Goal: Task Accomplishment & Management: Use online tool/utility

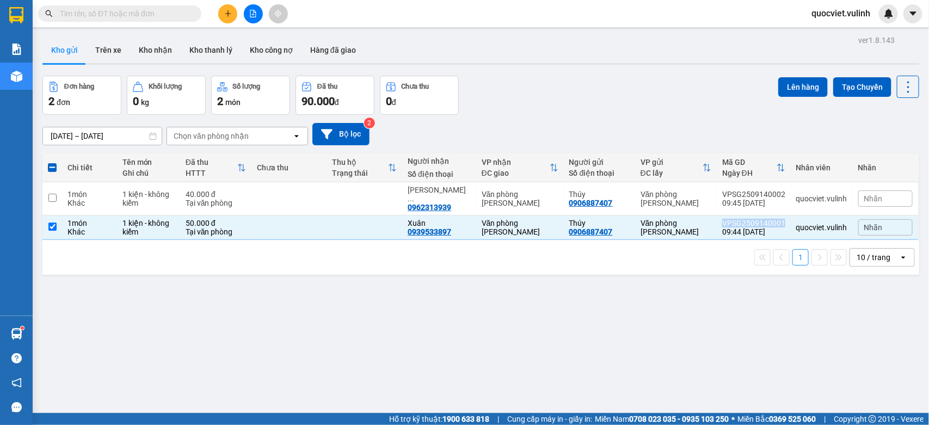
click at [73, 52] on button "Kho gửi" at bounding box center [64, 50] width 44 height 26
click at [88, 51] on button "Trên xe" at bounding box center [109, 50] width 44 height 26
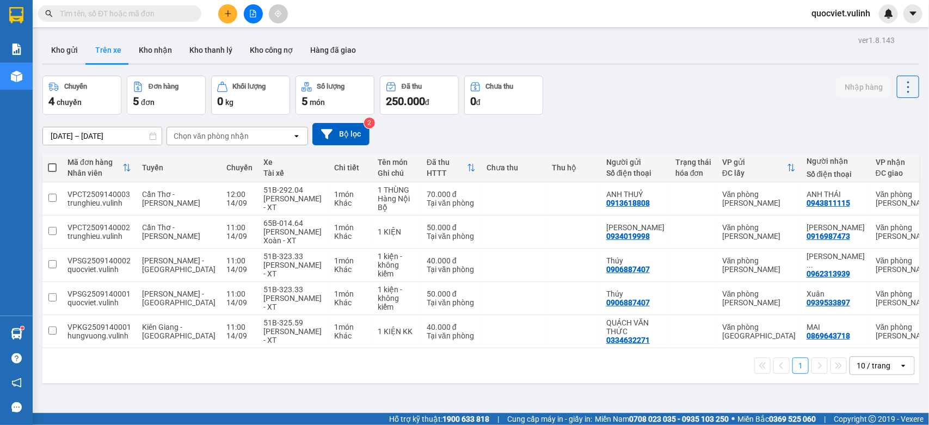
click at [77, 53] on button "Kho gửi" at bounding box center [64, 50] width 44 height 26
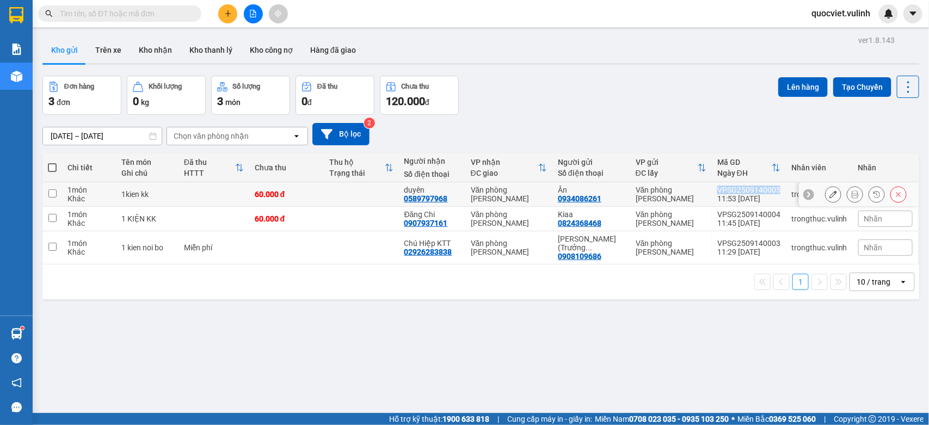
drag, startPoint x: 708, startPoint y: 189, endPoint x: 769, endPoint y: 188, distance: 60.4
click at [769, 188] on td "VPSG2509140005 11:53 [DATE]" at bounding box center [749, 194] width 74 height 24
checkbox input "true"
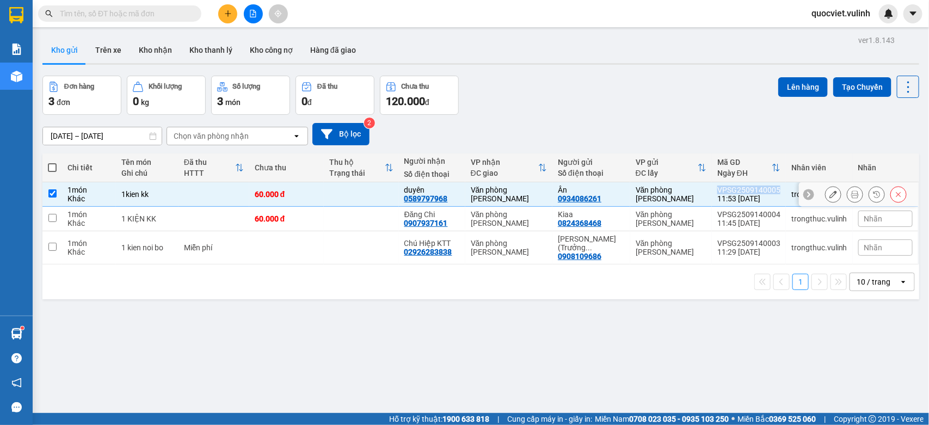
copy div "VPSG2509140005"
click at [131, 14] on input "text" at bounding box center [124, 14] width 128 height 12
paste input "VPSG2509140005"
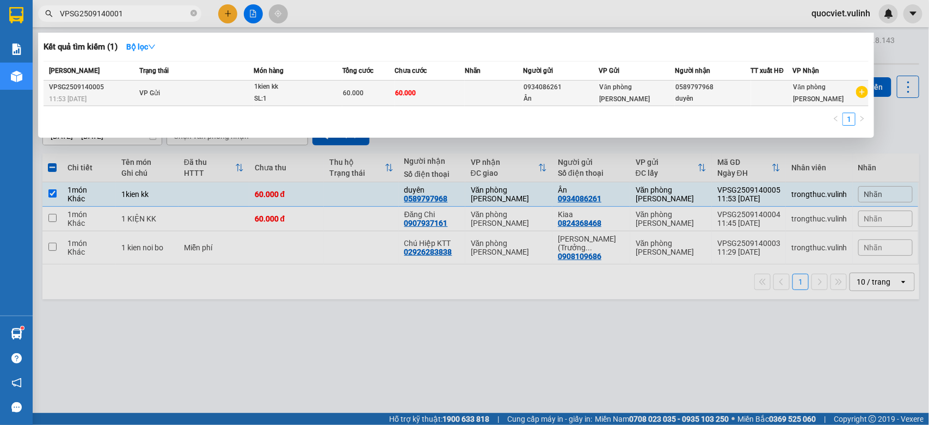
type input "VPSG2509140001"
click at [372, 97] on div "60.000" at bounding box center [369, 93] width 52 height 12
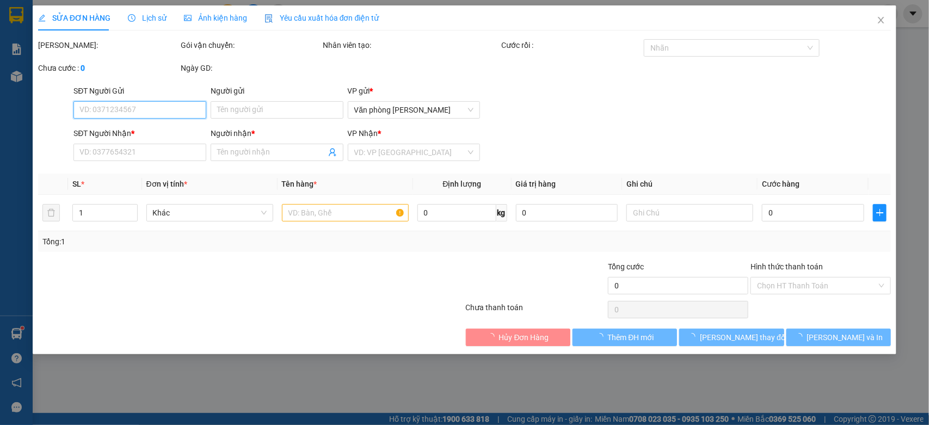
type input "0934086261"
type input "Ân"
type input "0589797968"
type input "duyên"
type input "60.000"
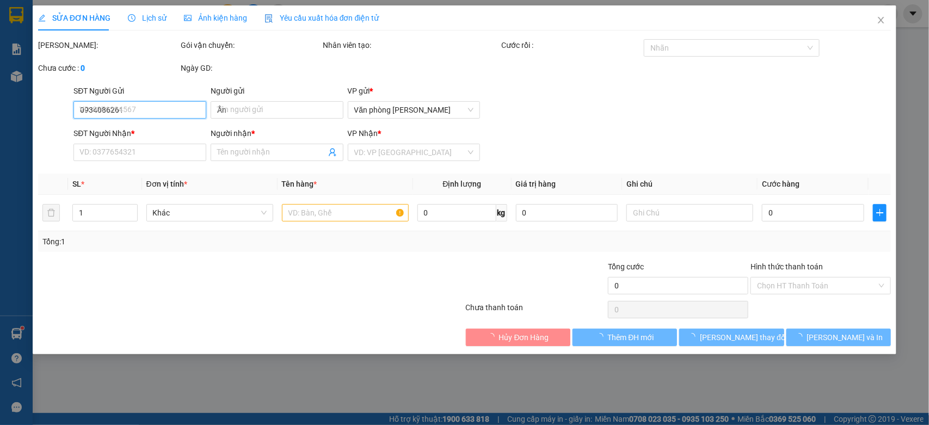
type input "60.000"
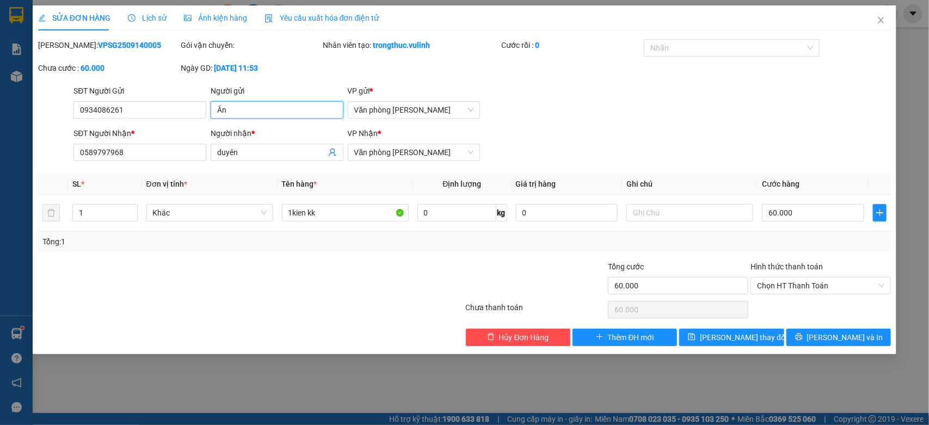
drag, startPoint x: 281, startPoint y: 113, endPoint x: 0, endPoint y: 104, distance: 280.9
click at [0, 104] on div "SỬA ĐƠN HÀNG Lịch sử Ảnh kiện hàng Yêu cầu xuất hóa đơn điện tử Total Paid Fee …" at bounding box center [464, 212] width 929 height 425
click at [869, 26] on span "Close" at bounding box center [881, 20] width 30 height 30
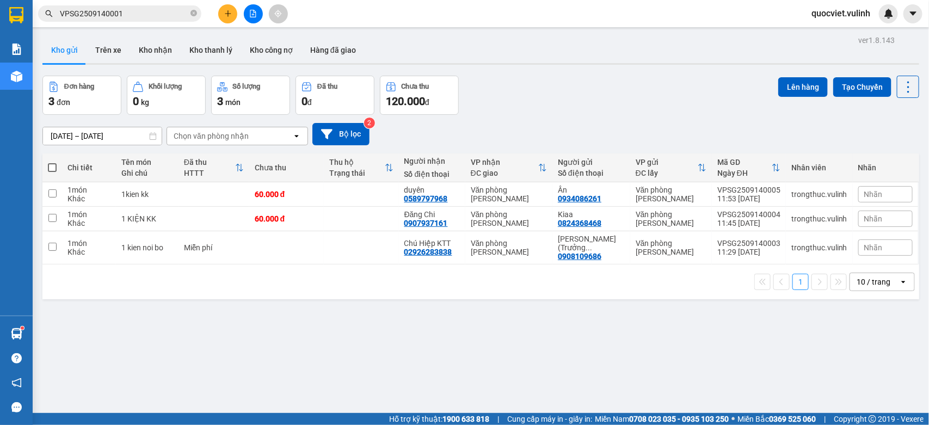
click at [138, 10] on input "VPSG2509140001" at bounding box center [124, 14] width 128 height 12
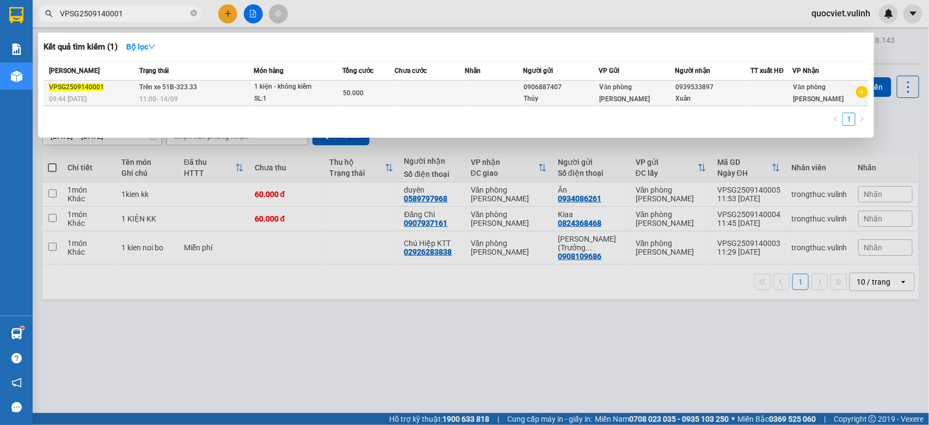
click at [638, 96] on span "Văn phòng [PERSON_NAME]" at bounding box center [625, 93] width 51 height 20
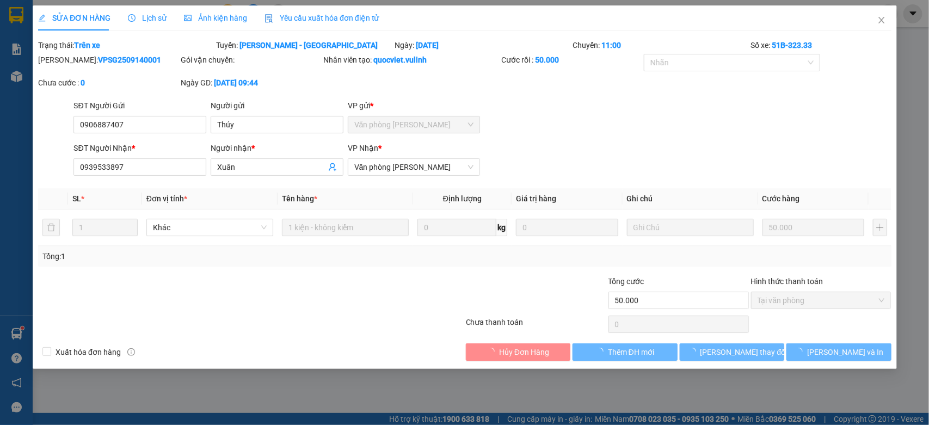
type input "0906887407"
type input "Thúy"
type input "0939533897"
type input "Xuân"
type input "50.000"
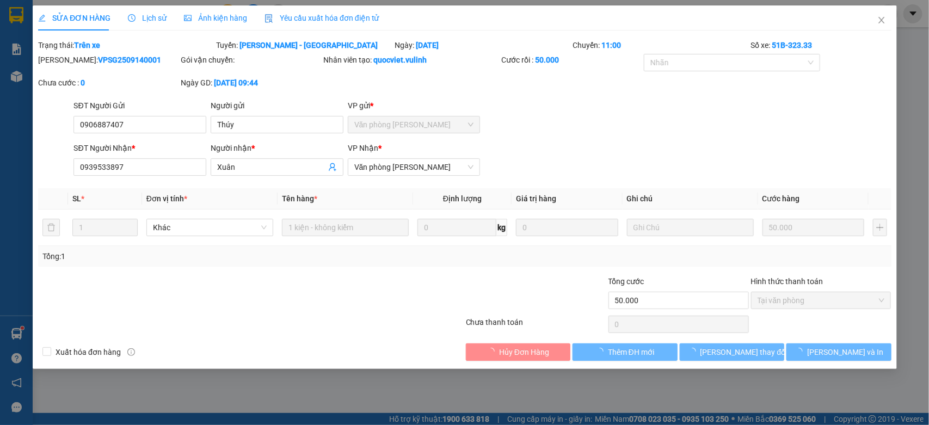
click at [166, 26] on div "SỬA ĐƠN HÀNG Lịch sử Ảnh kiện hàng Yêu cầu xuất hóa đơn điện tử" at bounding box center [208, 17] width 341 height 25
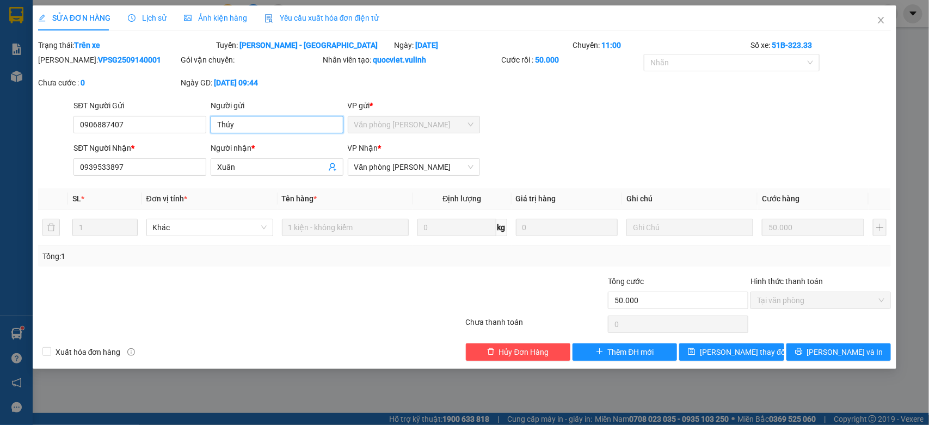
drag, startPoint x: 283, startPoint y: 129, endPoint x: 0, endPoint y: 137, distance: 283.0
click at [0, 137] on div "SỬA ĐƠN HÀNG Lịch sử Ảnh kiện hàng Yêu cầu xuất hóa đơn điện tử Total Paid Fee …" at bounding box center [464, 212] width 929 height 425
drag, startPoint x: 152, startPoint y: 115, endPoint x: 0, endPoint y: 120, distance: 152.4
click at [0, 120] on div "SỬA ĐƠN HÀNG Lịch sử Ảnh kiện hàng Yêu cầu xuất hóa đơn điện tử Total Paid Fee …" at bounding box center [464, 212] width 929 height 425
drag, startPoint x: 248, startPoint y: 172, endPoint x: 56, endPoint y: 166, distance: 192.1
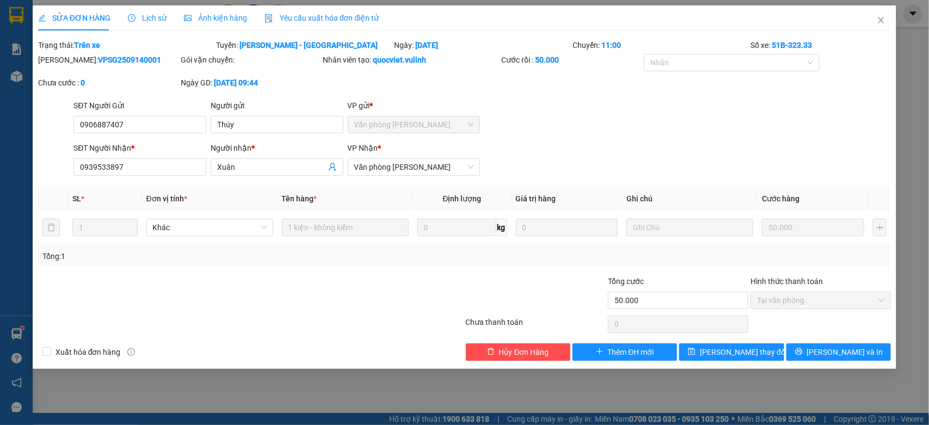
click at [57, 166] on div "SĐT Người Nhận * 0939533897 Người nhận * Xuân VP Nhận * Văn phòng [PERSON_NAME]" at bounding box center [464, 161] width 855 height 38
drag, startPoint x: 157, startPoint y: 171, endPoint x: 0, endPoint y: 165, distance: 156.8
click at [0, 166] on div "SỬA ĐƠN HÀNG Lịch sử Ảnh kiện hàng Yêu cầu xuất hóa đơn điện tử Total Paid Fee …" at bounding box center [464, 212] width 929 height 425
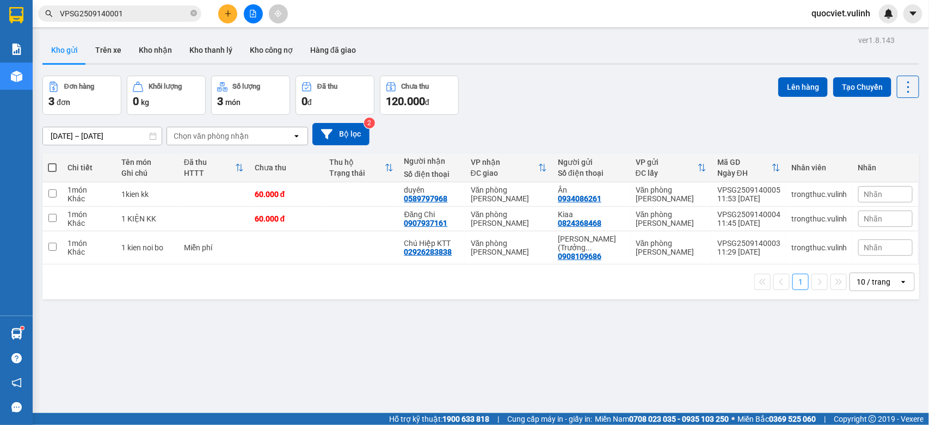
click at [150, 14] on input "VPSG2509140001" at bounding box center [124, 14] width 128 height 12
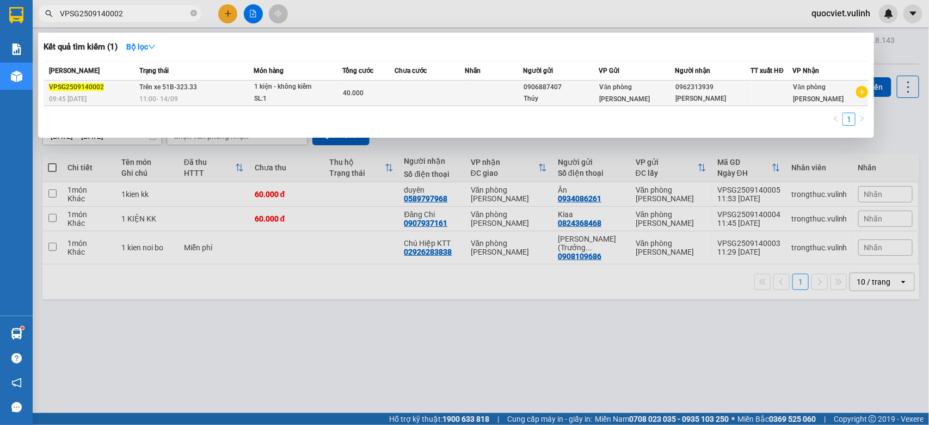
type input "VPSG2509140002"
click at [458, 92] on td at bounding box center [430, 94] width 70 height 26
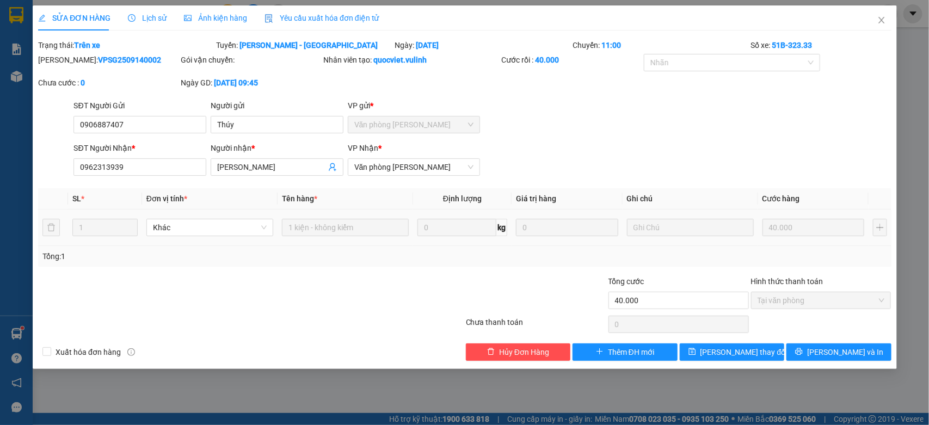
type input "0906887407"
type input "Thúy"
type input "0962313939"
type input "[PERSON_NAME]"
type input "40.000"
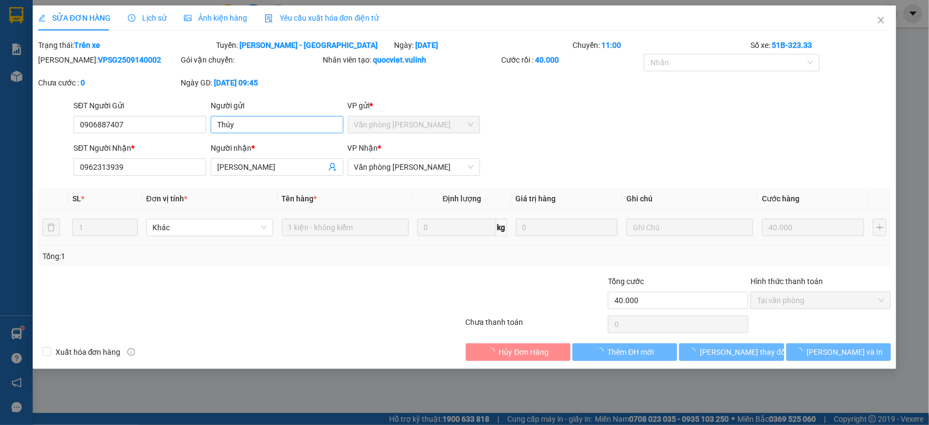
drag, startPoint x: 292, startPoint y: 113, endPoint x: 272, endPoint y: 124, distance: 22.4
click at [276, 120] on div "Người gửi Thúy" at bounding box center [277, 119] width 133 height 38
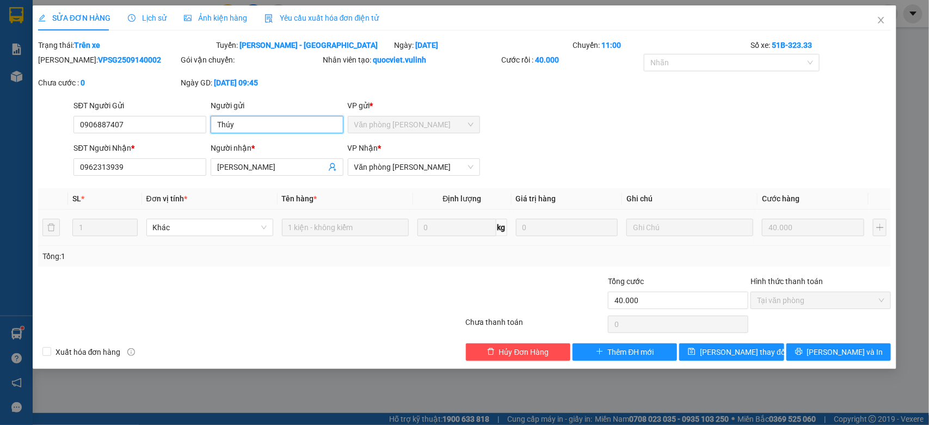
drag, startPoint x: 197, startPoint y: 124, endPoint x: 10, endPoint y: 122, distance: 187.2
click at [0, 124] on div "SỬA ĐƠN HÀNG Lịch sử Ảnh kiện hàng Yêu cầu xuất hóa đơn điện tử Total Paid Fee …" at bounding box center [464, 212] width 929 height 425
drag, startPoint x: 294, startPoint y: 165, endPoint x: 0, endPoint y: 166, distance: 293.8
click at [0, 166] on div "SỬA ĐƠN HÀNG Lịch sử Ảnh kiện hàng Yêu cầu xuất hóa đơn điện tử Total Paid Fee …" at bounding box center [464, 212] width 929 height 425
drag, startPoint x: 132, startPoint y: 159, endPoint x: 0, endPoint y: 189, distance: 135.4
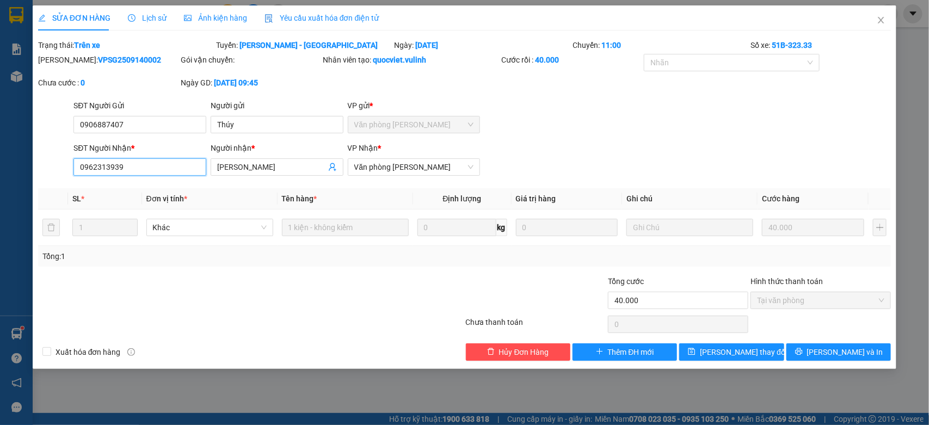
click at [0, 187] on div "SỬA ĐƠN HÀNG Lịch sử Ảnh kiện hàng Yêu cầu xuất hóa đơn điện tử Total Paid Fee …" at bounding box center [464, 212] width 929 height 425
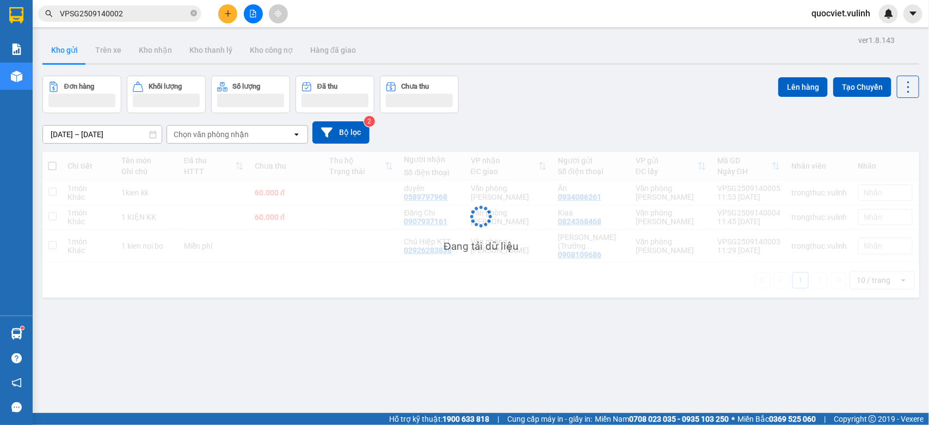
click at [139, 15] on input "VPSG2509140002" at bounding box center [124, 14] width 128 height 12
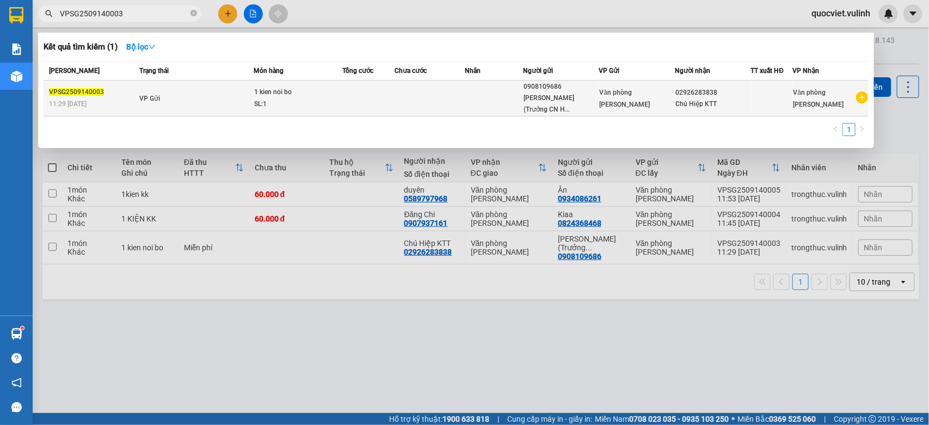
type input "VPSG2509140003"
click at [202, 98] on td "VP Gửi" at bounding box center [195, 99] width 116 height 36
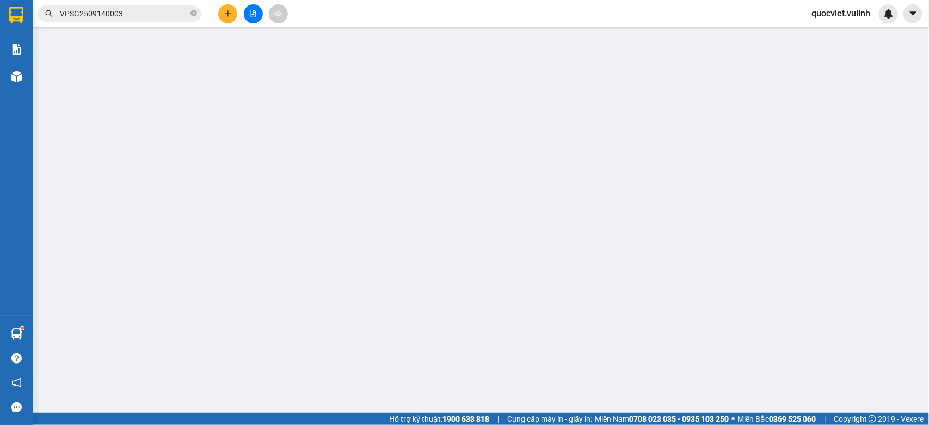
type input "0908109686"
type input "[PERSON_NAME] (Trưởng CN HCM)"
type input "02926283838"
type input "Chú Hiệp KTT"
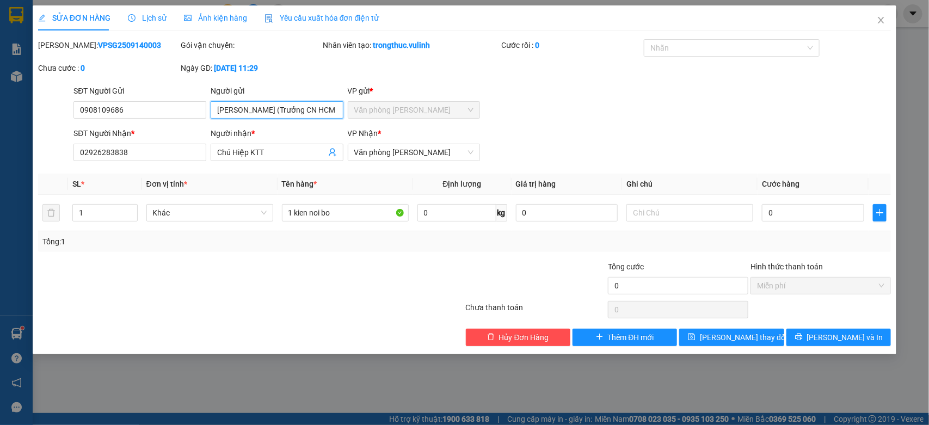
click at [288, 114] on input "[PERSON_NAME] (Trưởng CN HCM)" at bounding box center [277, 109] width 133 height 17
drag, startPoint x: 157, startPoint y: 107, endPoint x: 0, endPoint y: 112, distance: 156.8
click at [0, 110] on div "SỬA ĐƠN HÀNG Lịch sử Ảnh kiện hàng Yêu cầu xuất hóa đơn điện tử Total Paid Fee …" at bounding box center [464, 212] width 929 height 425
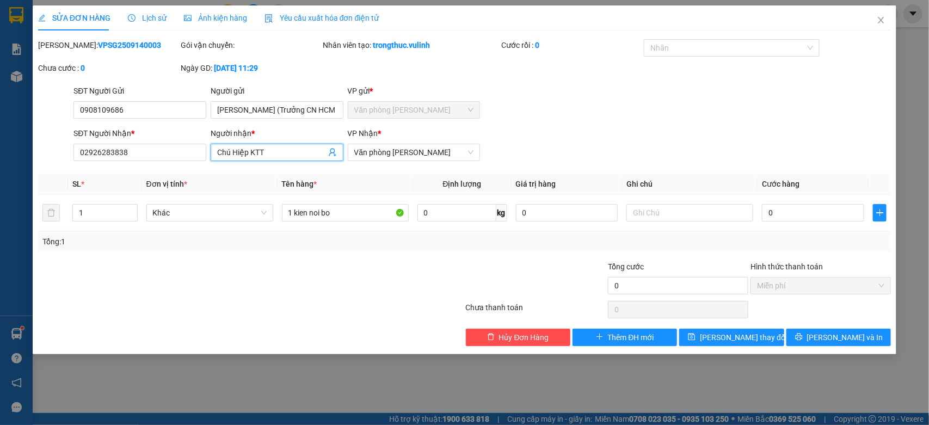
drag, startPoint x: 283, startPoint y: 153, endPoint x: 0, endPoint y: 161, distance: 283.6
click at [0, 161] on div "SỬA ĐƠN HÀNG Lịch sử Ảnh kiện hàng Yêu cầu xuất hóa đơn điện tử Total Paid Fee …" at bounding box center [464, 212] width 929 height 425
drag, startPoint x: 152, startPoint y: 159, endPoint x: 0, endPoint y: 151, distance: 152.6
click at [0, 150] on div "SỬA ĐƠN HÀNG Lịch sử Ảnh kiện hàng Yêu cầu xuất hóa đơn điện tử Total Paid Fee …" at bounding box center [464, 212] width 929 height 425
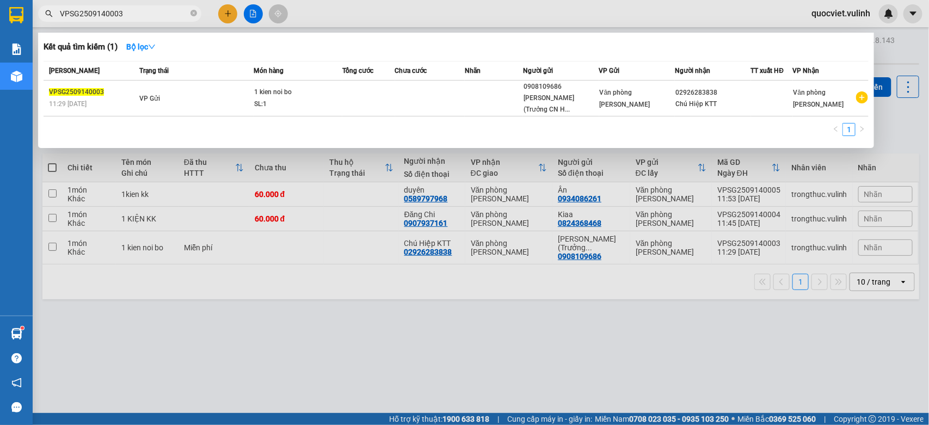
click at [156, 21] on span "VPSG2509140003" at bounding box center [119, 13] width 163 height 16
click at [156, 13] on input "VPSG2509140003" at bounding box center [124, 14] width 128 height 12
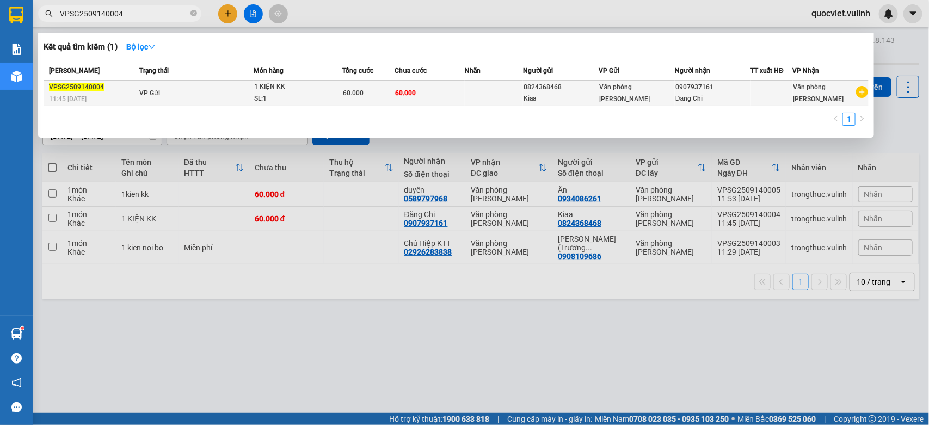
type input "VPSG2509140004"
click at [502, 87] on td at bounding box center [494, 94] width 58 height 26
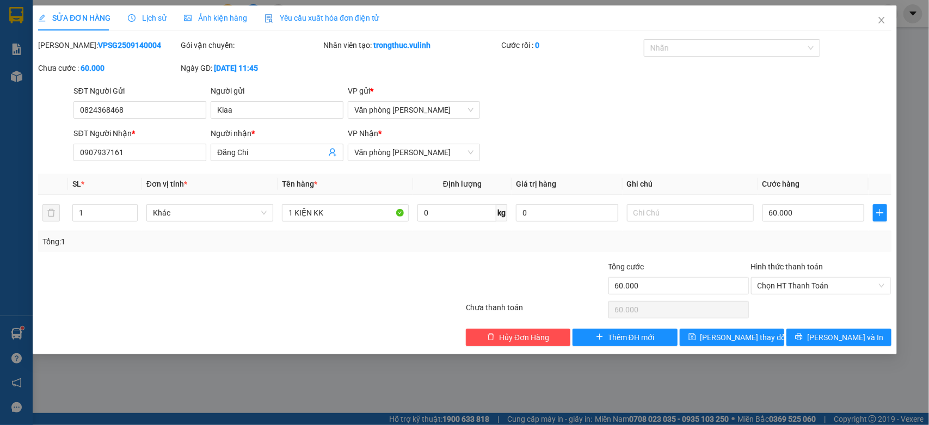
type input "0824368468"
type input "Kiaa"
type input "0907937161"
type input "Đăng Chi"
type input "60.000"
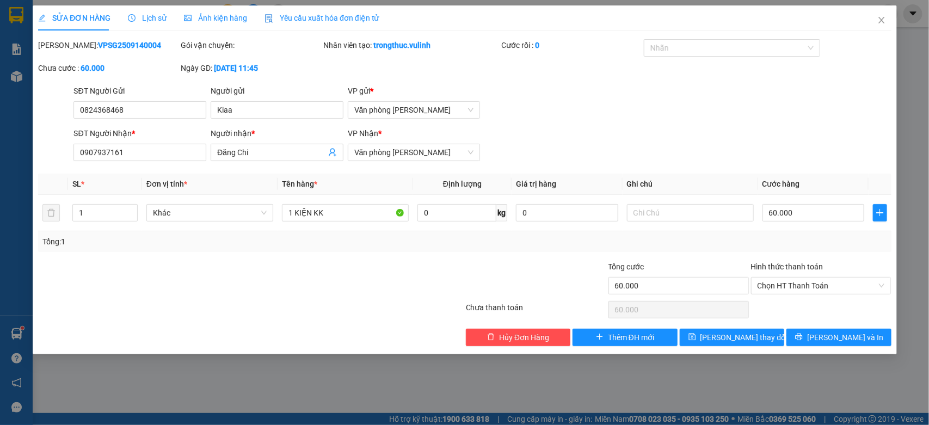
type input "60.000"
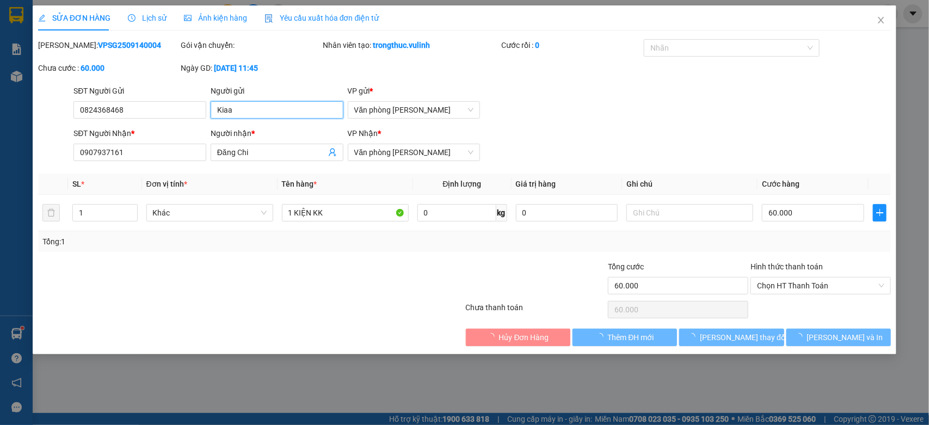
drag, startPoint x: 0, startPoint y: 117, endPoint x: 89, endPoint y: 120, distance: 88.7
click at [0, 126] on div "SỬA ĐƠN HÀNG Lịch sử Ảnh kiện hàng Yêu cầu xuất hóa đơn điện tử Total Paid Fee …" at bounding box center [464, 212] width 929 height 425
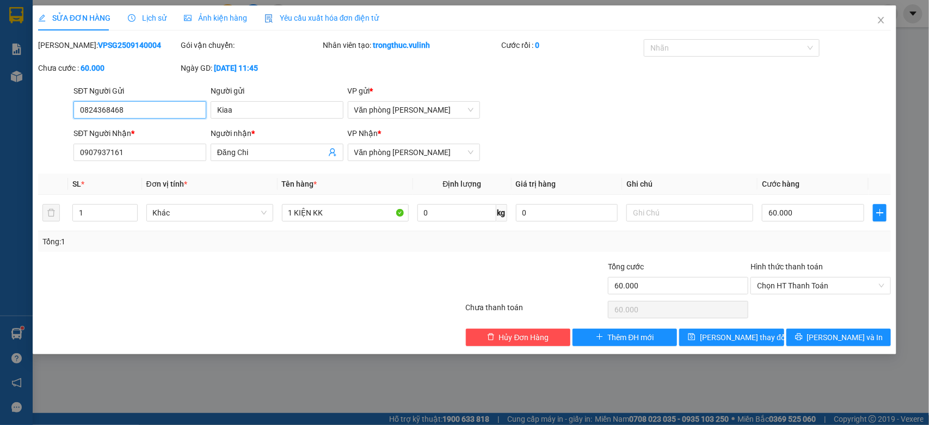
drag, startPoint x: 151, startPoint y: 115, endPoint x: 0, endPoint y: 131, distance: 151.5
click at [0, 129] on div "SỬA ĐƠN HÀNG Lịch sử Ảnh kiện hàng Yêu cầu xuất hóa đơn điện tử Total Paid Fee …" at bounding box center [464, 212] width 929 height 425
drag, startPoint x: 283, startPoint y: 159, endPoint x: 0, endPoint y: 157, distance: 282.9
click at [0, 157] on div "SỬA ĐƠN HÀNG Lịch sử Ảnh kiện hàng Yêu cầu xuất hóa đơn điện tử Total Paid Fee …" at bounding box center [464, 212] width 929 height 425
click at [285, 162] on div "Người nhận * [PERSON_NAME]" at bounding box center [277, 146] width 133 height 38
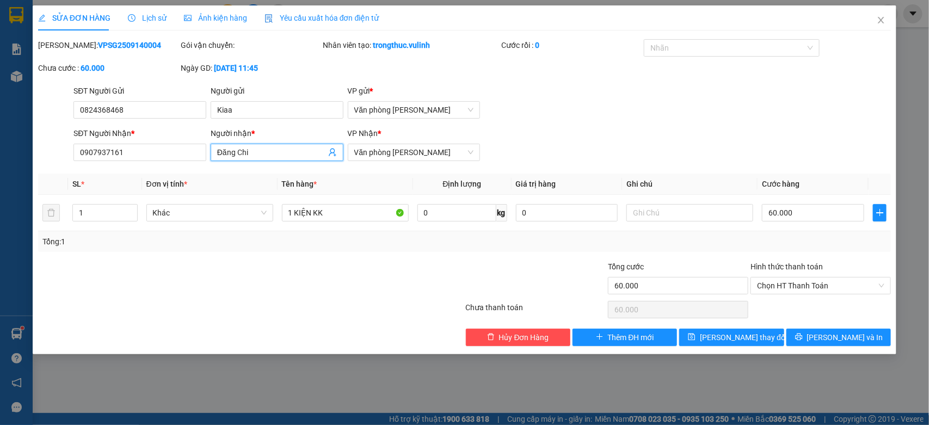
drag, startPoint x: 282, startPoint y: 152, endPoint x: 2, endPoint y: 162, distance: 280.4
click at [0, 162] on div "SỬA ĐƠN HÀNG Lịch sử Ảnh kiện hàng Yêu cầu xuất hóa đơn điện tử Total Paid Fee …" at bounding box center [464, 212] width 929 height 425
drag, startPoint x: 159, startPoint y: 156, endPoint x: 0, endPoint y: 162, distance: 159.0
click at [0, 162] on div "SỬA ĐƠN HÀNG Lịch sử Ảnh kiện hàng Yêu cầu xuất hóa đơn điện tử Total Paid Fee …" at bounding box center [464, 212] width 929 height 425
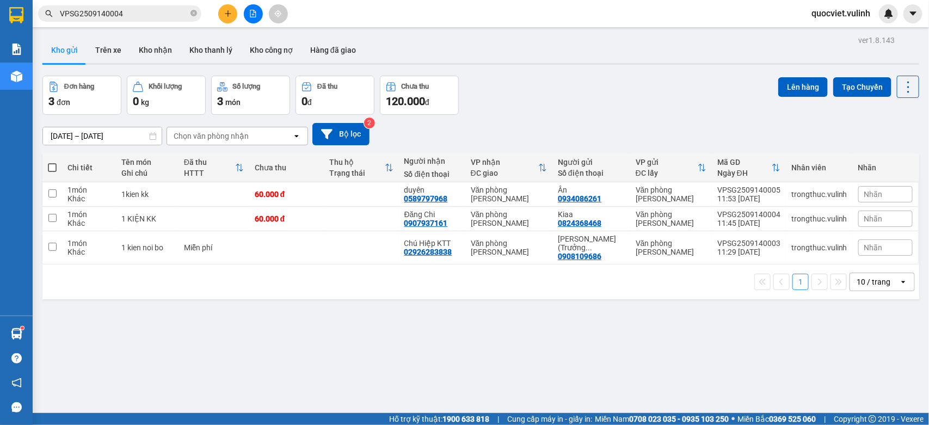
click at [147, 19] on input "VPSG2509140004" at bounding box center [124, 14] width 128 height 12
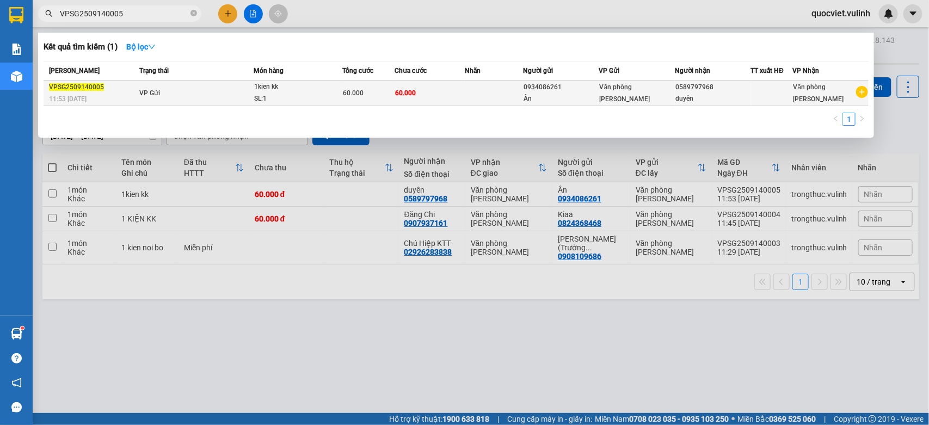
type input "VPSG2509140005"
click at [318, 98] on div "SL: 1" at bounding box center [295, 99] width 82 height 12
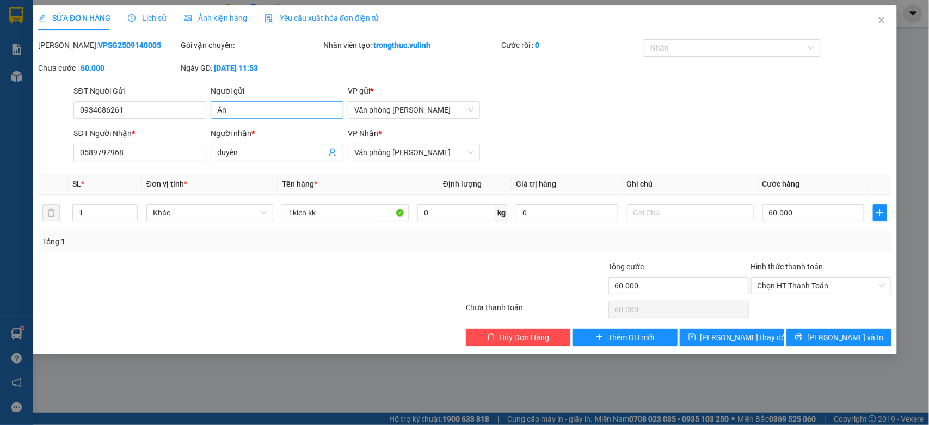
type input "0934086261"
type input "Ân"
type input "0589797968"
type input "duyên"
type input "60.000"
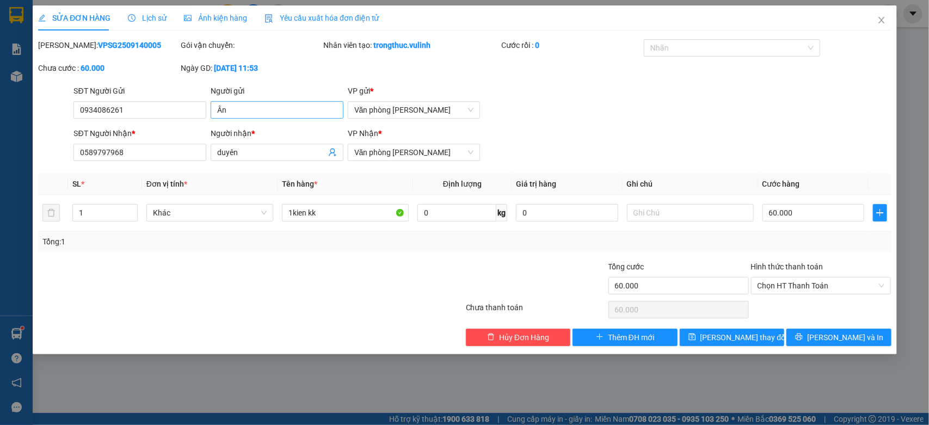
type input "60.000"
drag, startPoint x: 287, startPoint y: 107, endPoint x: 0, endPoint y: 107, distance: 286.7
click at [0, 106] on div "SỬA ĐƠN HÀNG Lịch sử Ảnh kiện hàng Yêu cầu xuất hóa đơn điện tử Total Paid Fee …" at bounding box center [464, 212] width 929 height 425
click at [145, 94] on div "SĐT Người Gửi" at bounding box center [139, 91] width 133 height 12
click at [145, 101] on input "0934086261" at bounding box center [139, 109] width 133 height 17
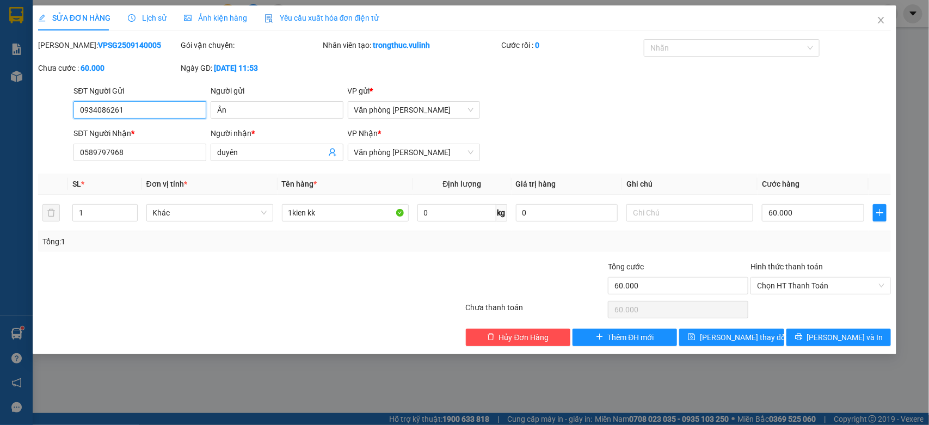
drag, startPoint x: 147, startPoint y: 106, endPoint x: 0, endPoint y: 124, distance: 148.5
click at [0, 122] on div "SỬA ĐƠN HÀNG Lịch sử Ảnh kiện hàng Yêu cầu xuất hóa đơn điện tử Total Paid Fee …" at bounding box center [464, 212] width 929 height 425
click at [0, 150] on div "SỬA ĐƠN HÀNG Lịch sử Ảnh kiện hàng Yêu cầu xuất hóa đơn điện tử Total Paid Fee …" at bounding box center [464, 212] width 929 height 425
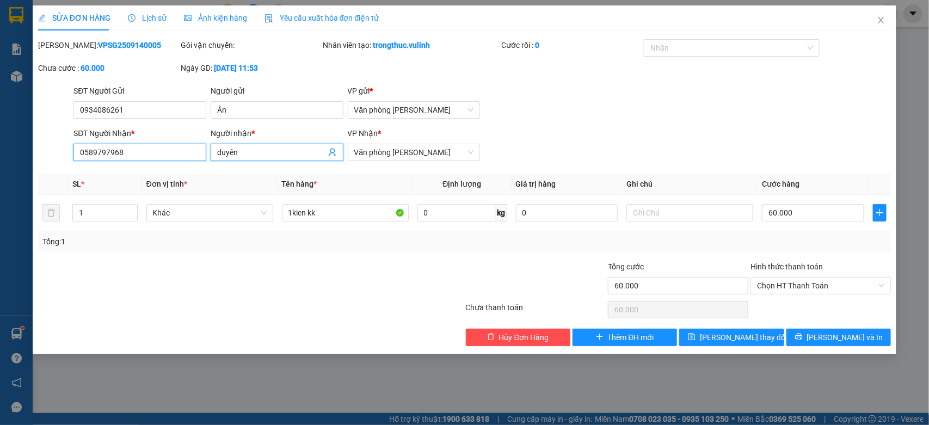
drag, startPoint x: 150, startPoint y: 154, endPoint x: 0, endPoint y: 159, distance: 149.7
click at [0, 159] on div "SỬA ĐƠN HÀNG Lịch sử Ảnh kiện hàng Yêu cầu xuất hóa đơn điện tử Total Paid Fee …" at bounding box center [464, 212] width 929 height 425
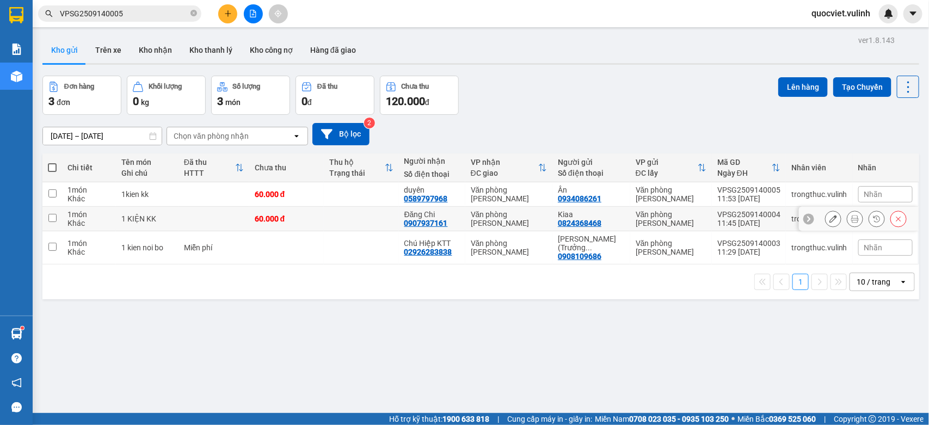
click at [683, 207] on td "Văn phòng [PERSON_NAME]" at bounding box center [671, 219] width 82 height 24
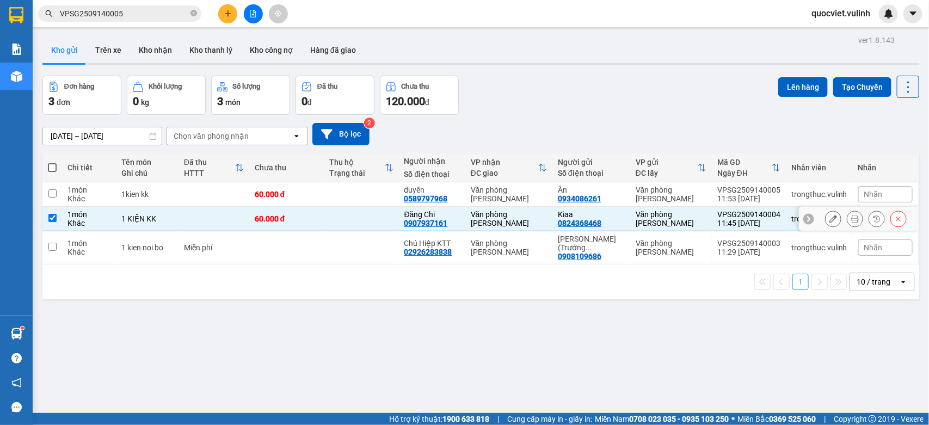
click at [675, 224] on div "Văn phòng [PERSON_NAME]" at bounding box center [670, 218] width 71 height 17
checkbox input "false"
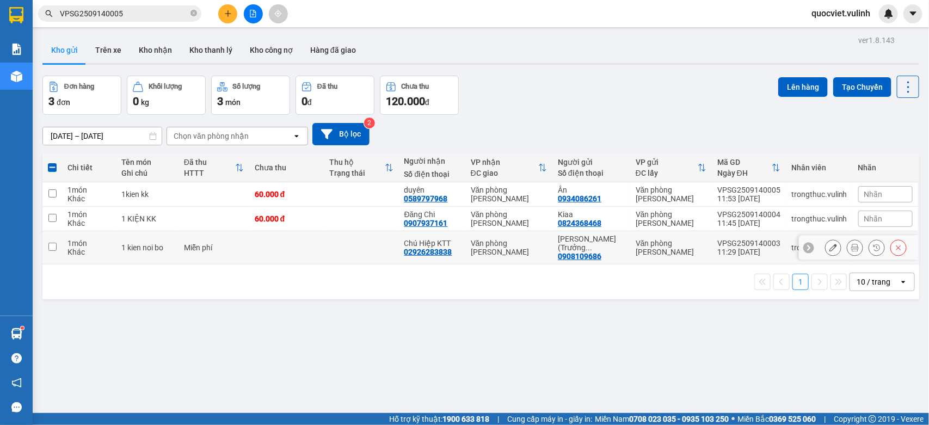
click at [666, 244] on div "Văn phòng [PERSON_NAME]" at bounding box center [670, 247] width 71 height 17
checkbox input "true"
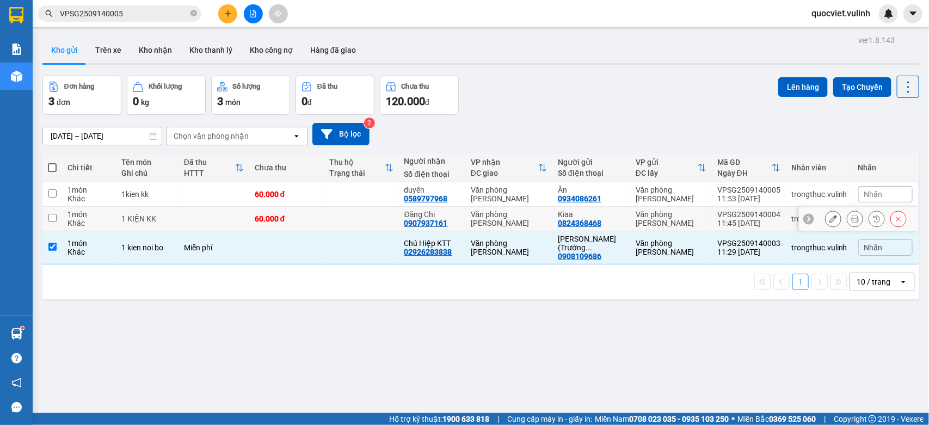
click at [668, 218] on div "Văn phòng [PERSON_NAME]" at bounding box center [670, 218] width 71 height 17
checkbox input "true"
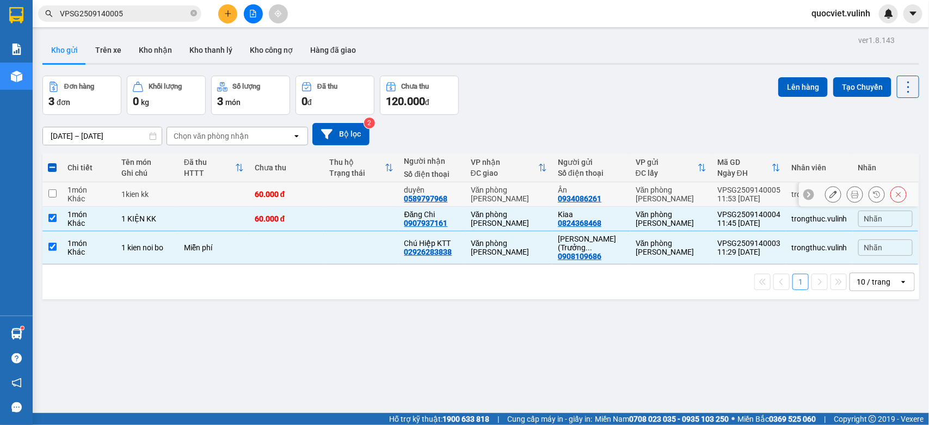
click at [669, 197] on div "Văn phòng [PERSON_NAME]" at bounding box center [670, 194] width 71 height 17
checkbox input "true"
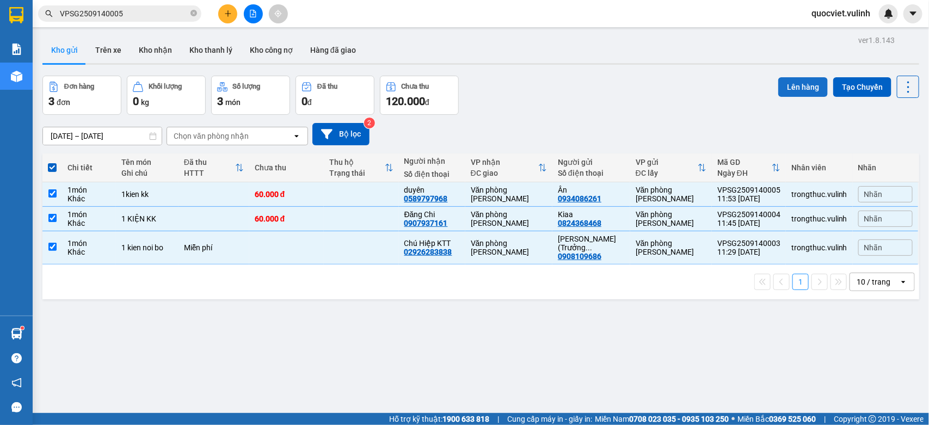
click at [785, 88] on button "Lên hàng" at bounding box center [803, 87] width 50 height 20
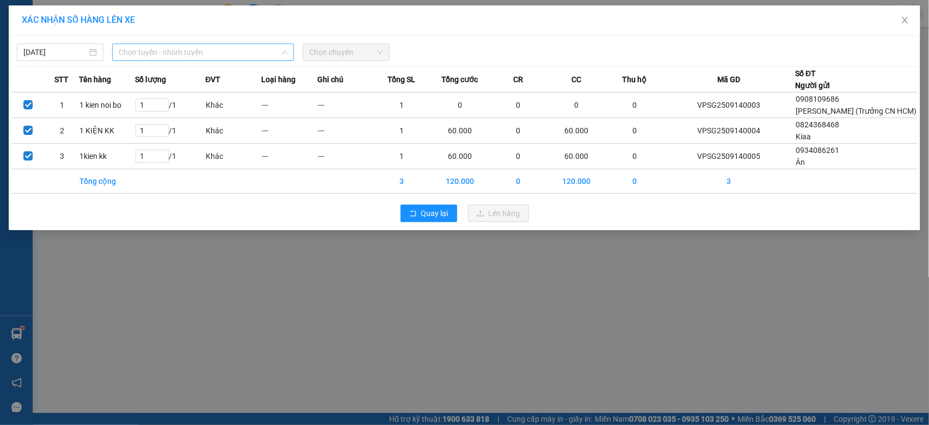
click at [199, 59] on span "Chọn tuyến - nhóm tuyến" at bounding box center [203, 52] width 169 height 16
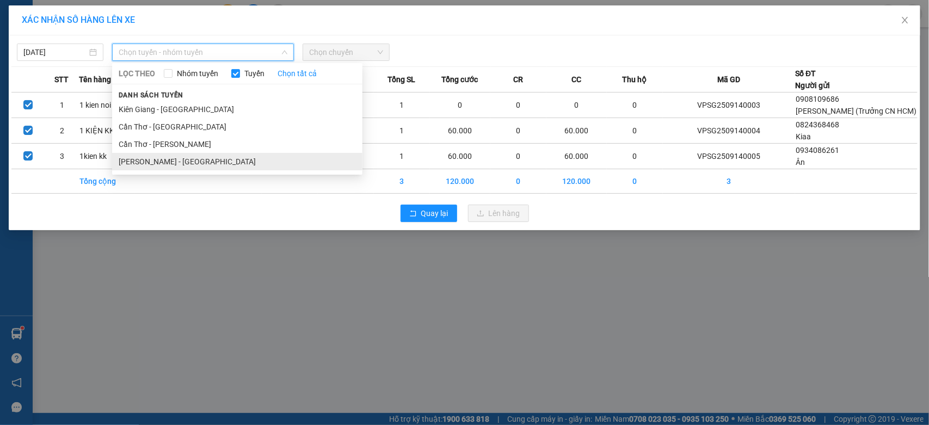
click at [166, 160] on li "[PERSON_NAME] - [GEOGRAPHIC_DATA]" at bounding box center [237, 161] width 250 height 17
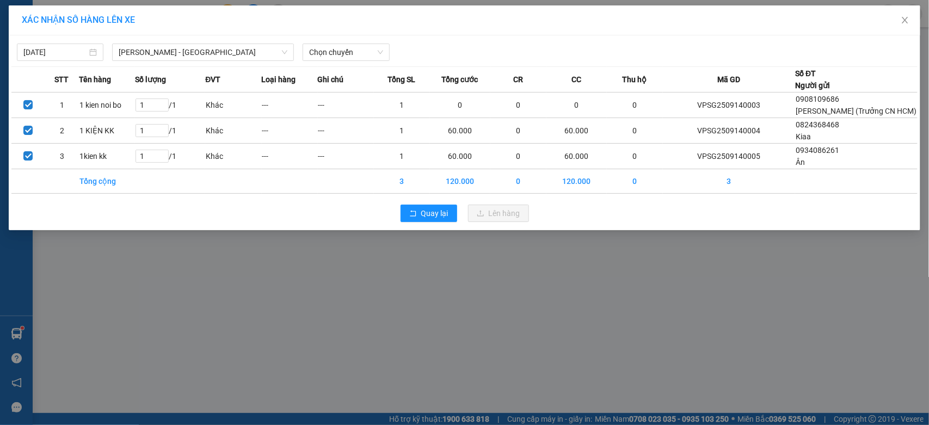
click at [344, 42] on div "[DATE] [GEOGRAPHIC_DATA] - [GEOGRAPHIC_DATA] LỌC THEO Nhóm tuyến Tuyến Chọn tất…" at bounding box center [464, 49] width 906 height 23
click at [345, 47] on span "Chọn chuyến" at bounding box center [345, 52] width 73 height 16
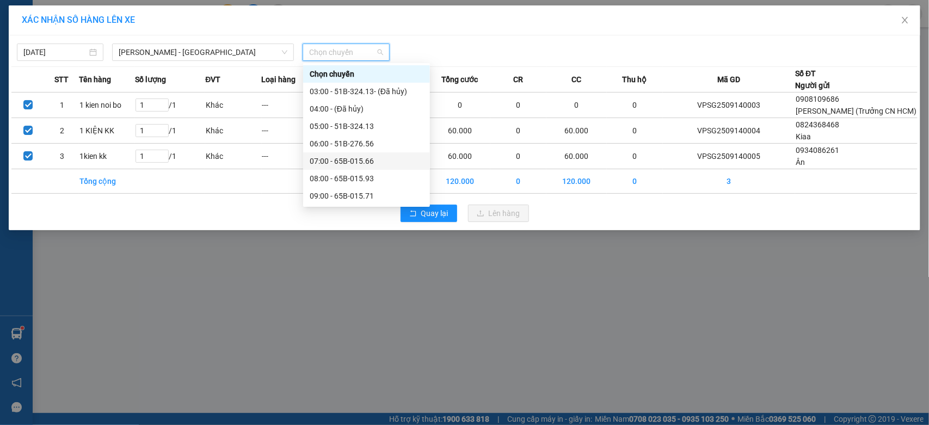
scroll to position [181, 0]
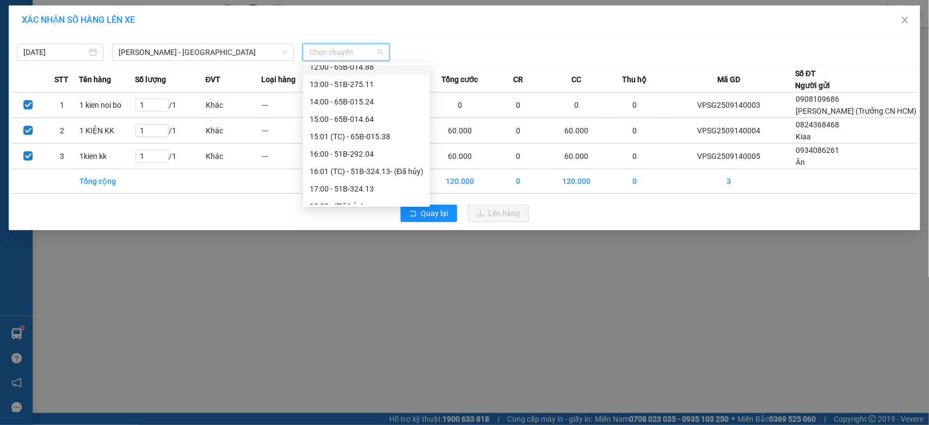
click at [379, 65] on div "12:00 - 65B-014.88" at bounding box center [367, 67] width 114 height 12
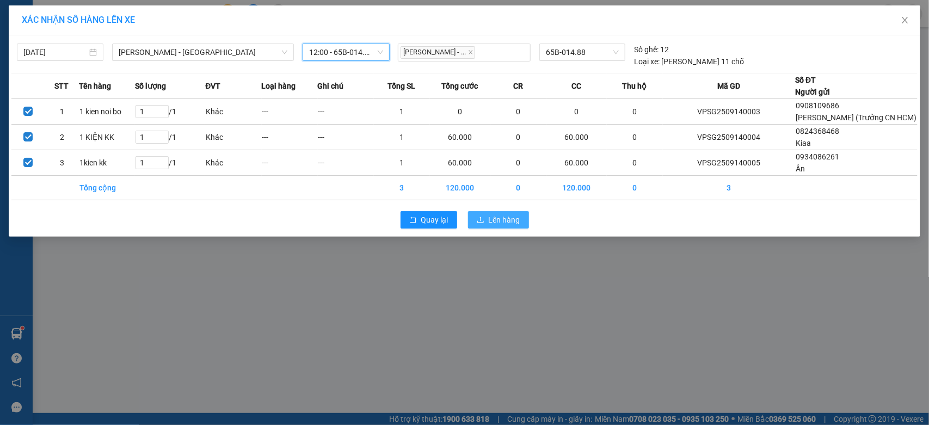
click at [469, 224] on button "Lên hàng" at bounding box center [498, 219] width 61 height 17
